Goal: Go to known website: Go to known website

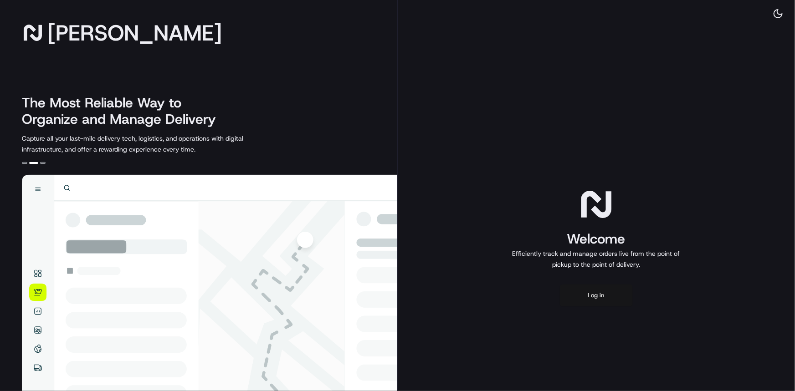
click at [614, 292] on button "Log in" at bounding box center [596, 296] width 73 height 22
